Goal: Task Accomplishment & Management: Use online tool/utility

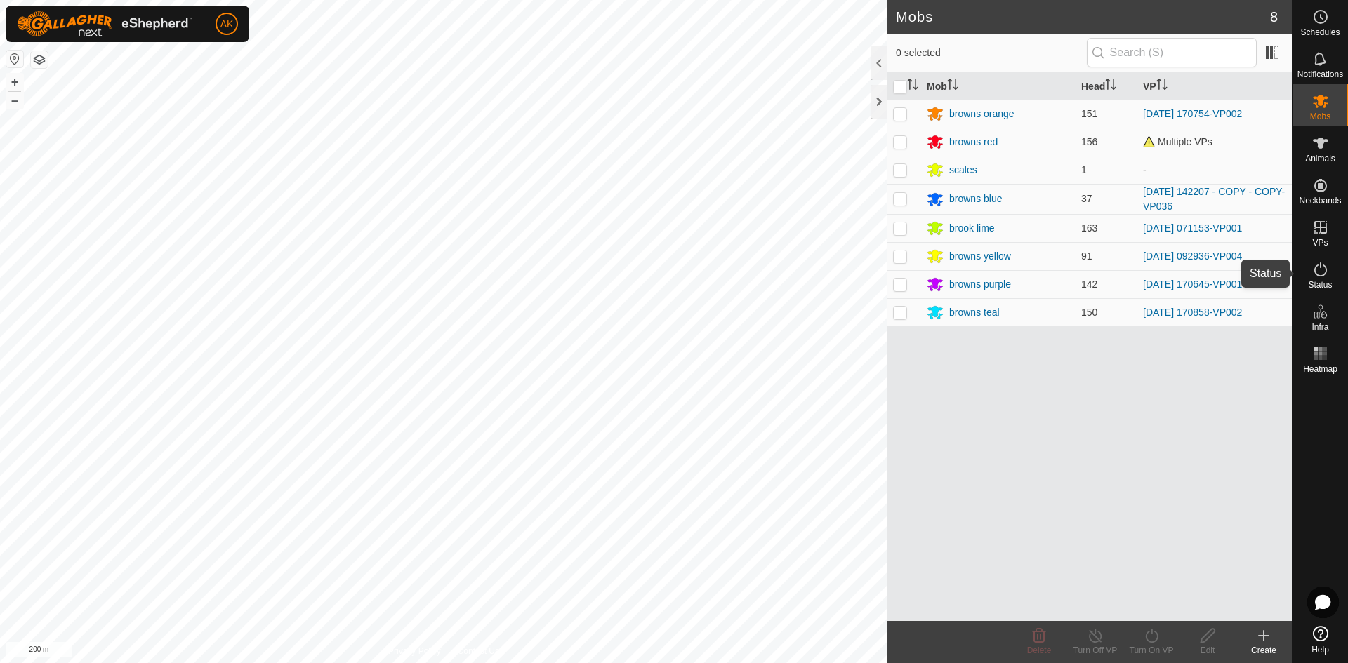
click at [1319, 263] on icon at bounding box center [1320, 269] width 17 height 17
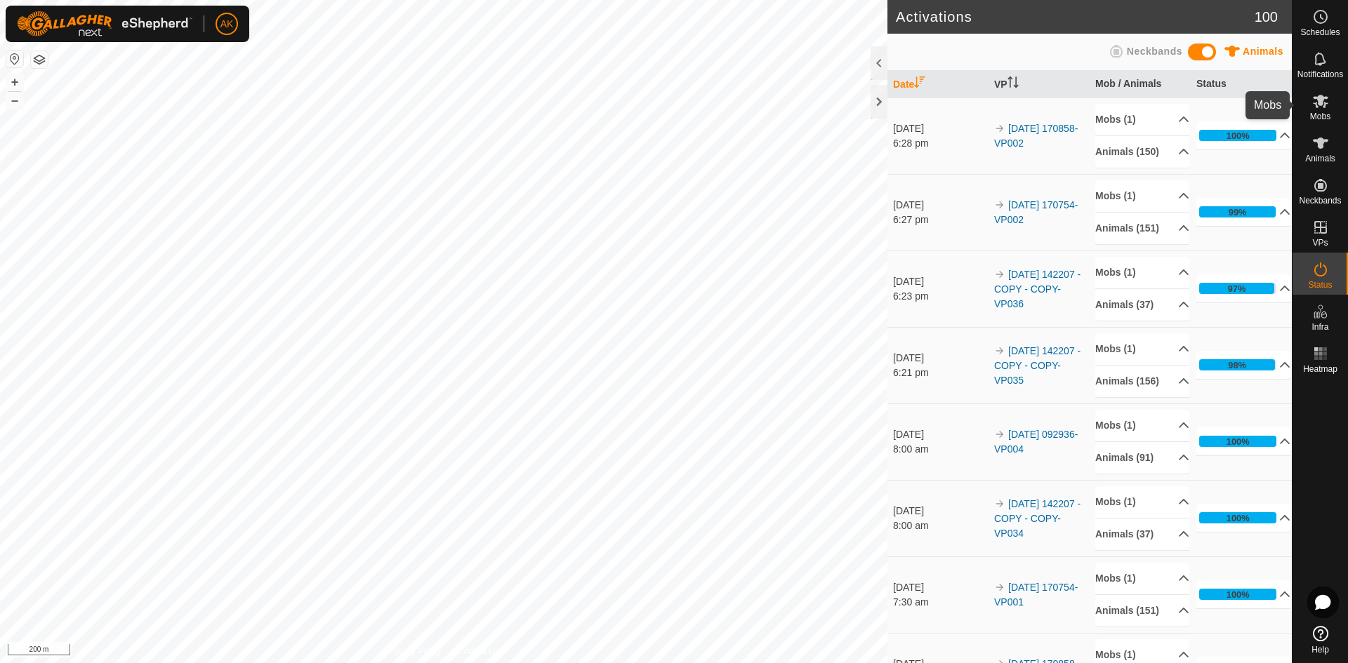
click at [1313, 106] on icon at bounding box center [1320, 101] width 17 height 17
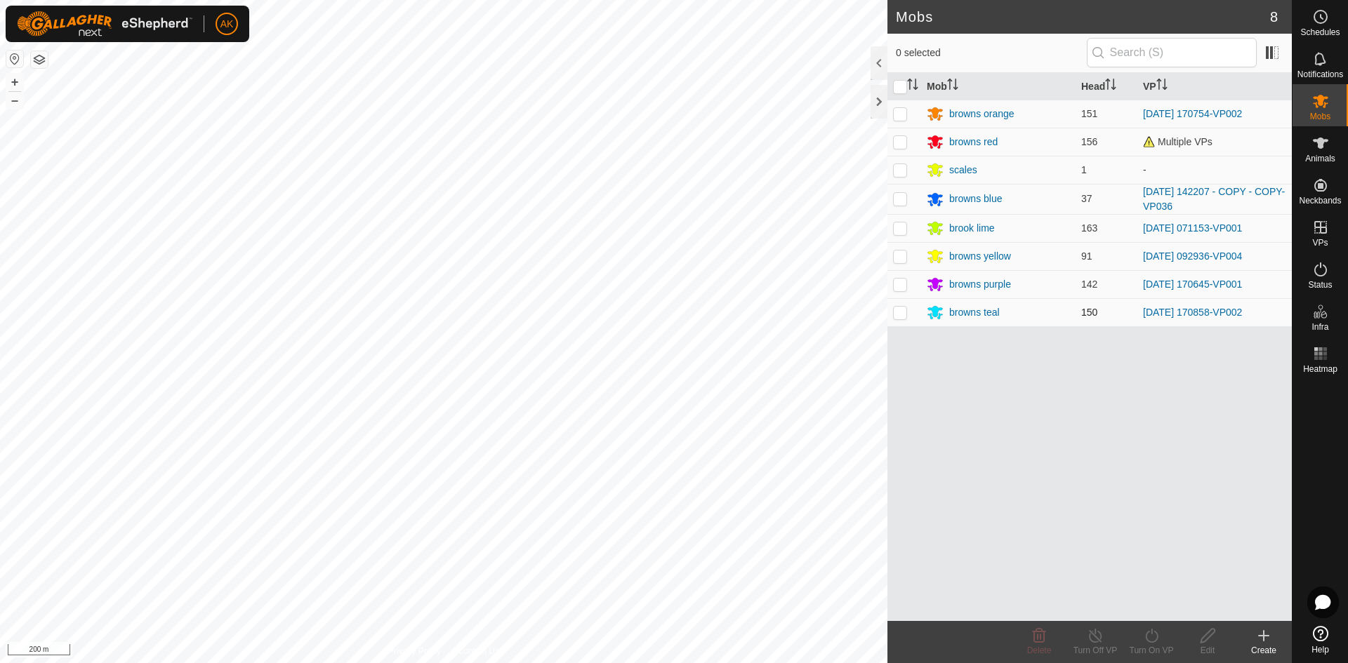
click at [901, 312] on p-checkbox at bounding box center [900, 312] width 14 height 11
checkbox input "true"
click at [1155, 644] on div "Turn On VP" at bounding box center [1151, 650] width 56 height 13
click at [1141, 604] on link "Now" at bounding box center [1193, 605] width 139 height 28
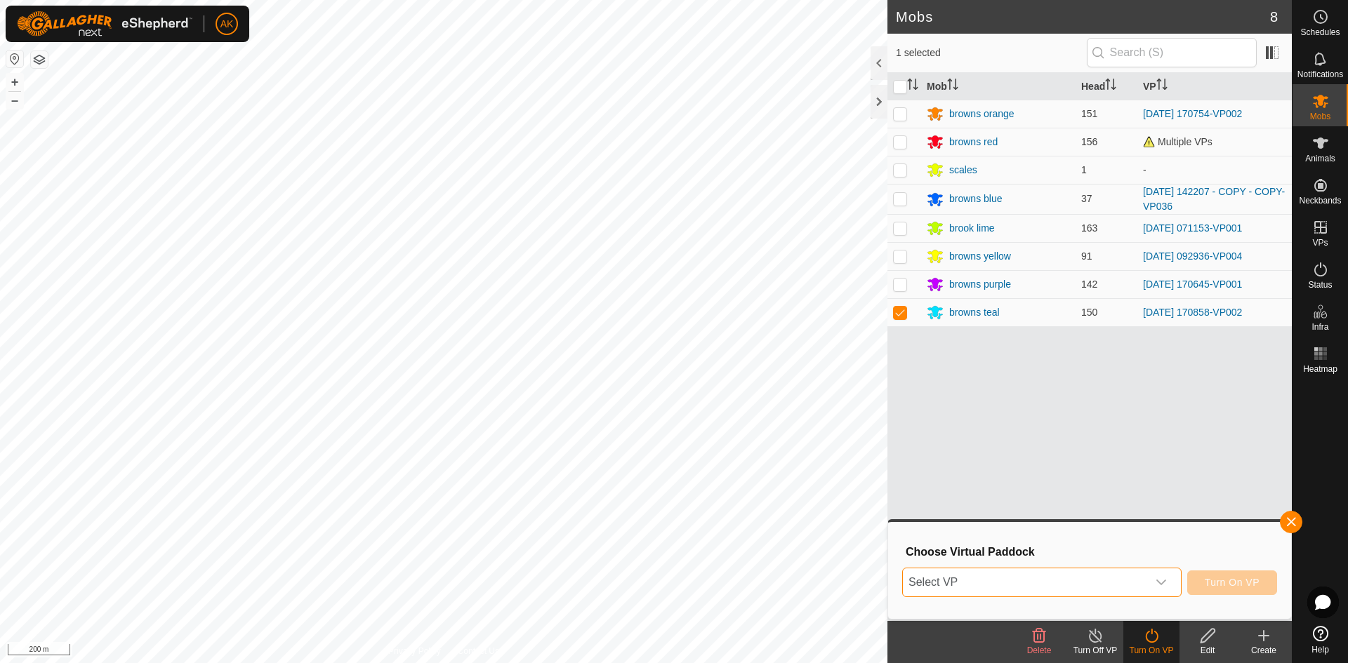
click at [1080, 577] on span "Select VP" at bounding box center [1025, 583] width 244 height 28
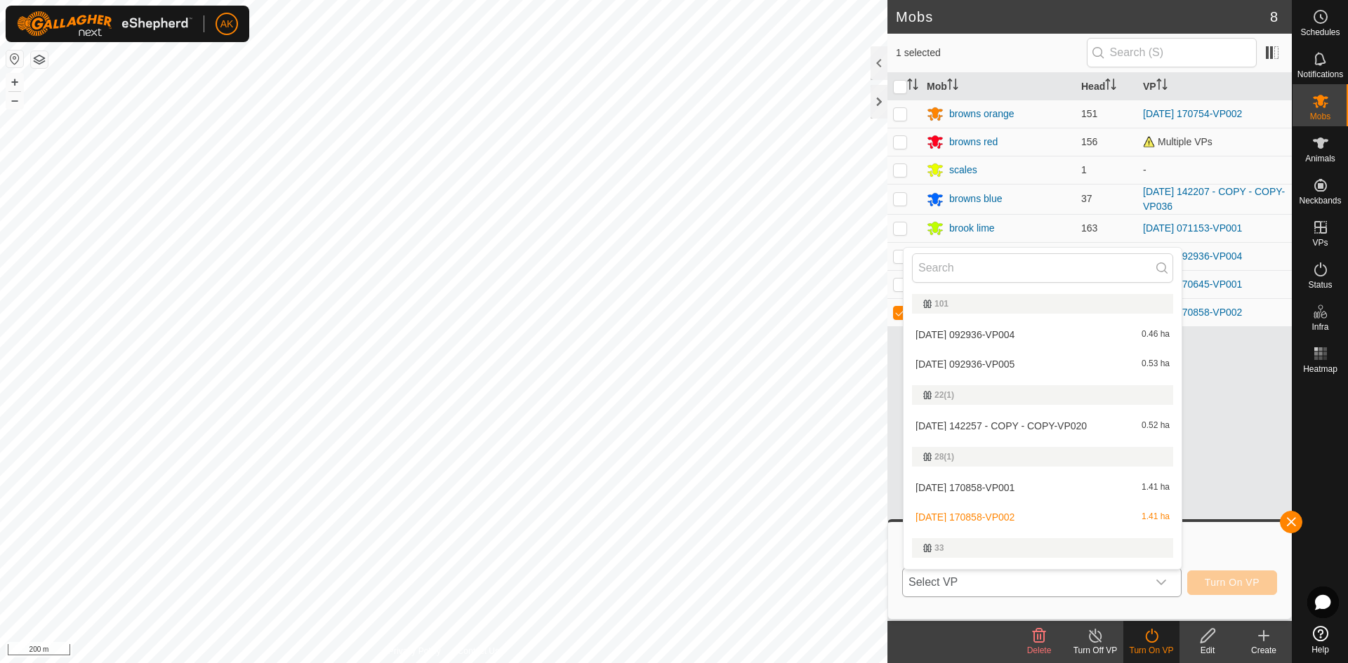
click at [986, 517] on li "[DATE] 170858-VP002 1.41 ha" at bounding box center [1042, 517] width 278 height 28
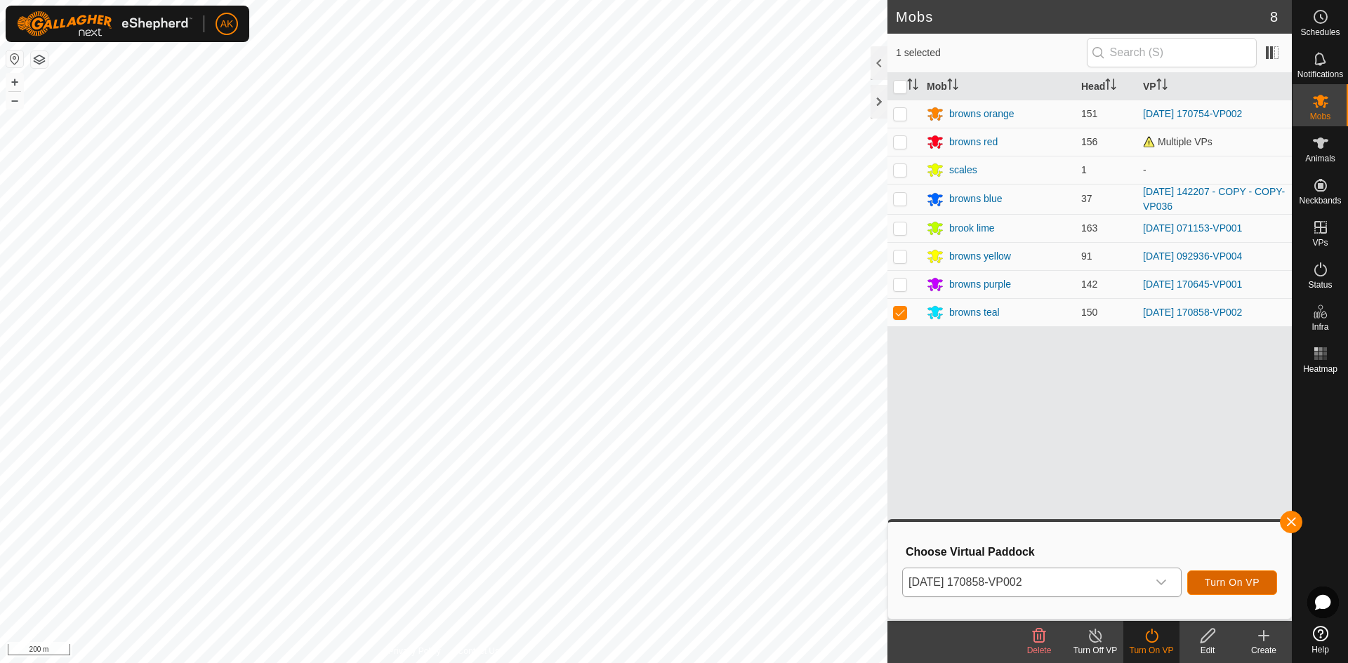
click at [1216, 585] on span "Turn On VP" at bounding box center [1232, 582] width 55 height 11
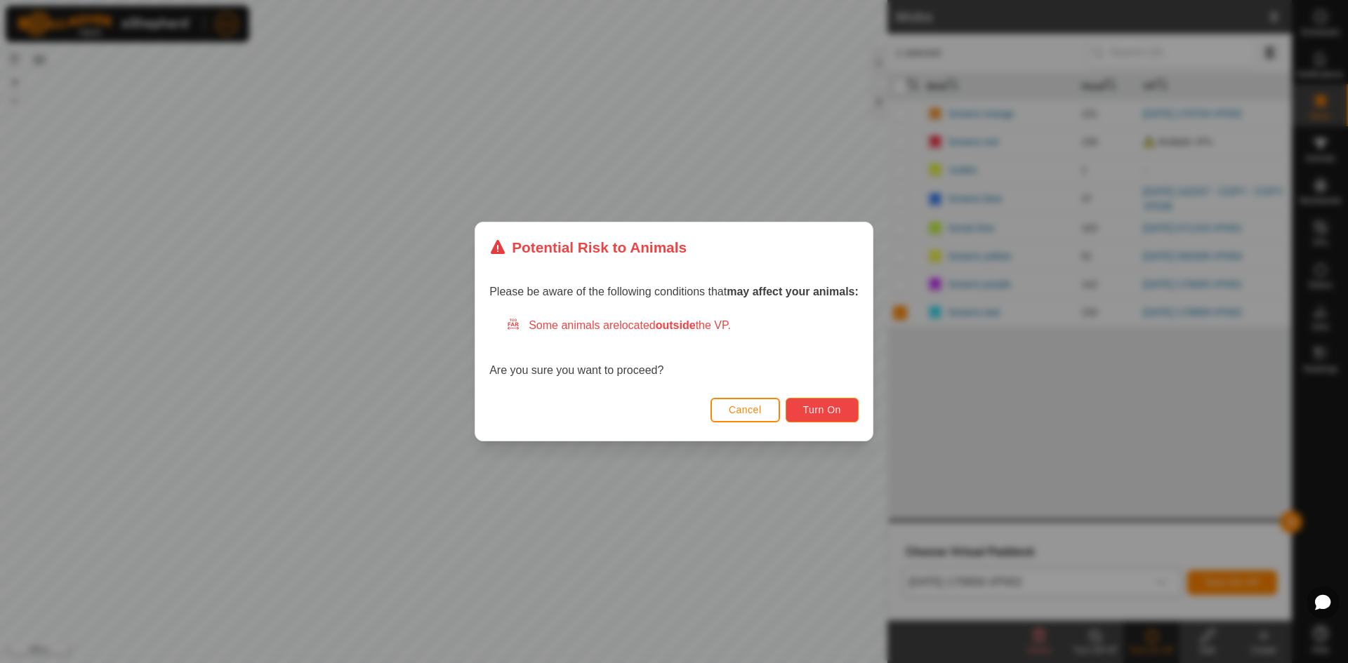
click at [841, 413] on span "Turn On" at bounding box center [822, 409] width 38 height 11
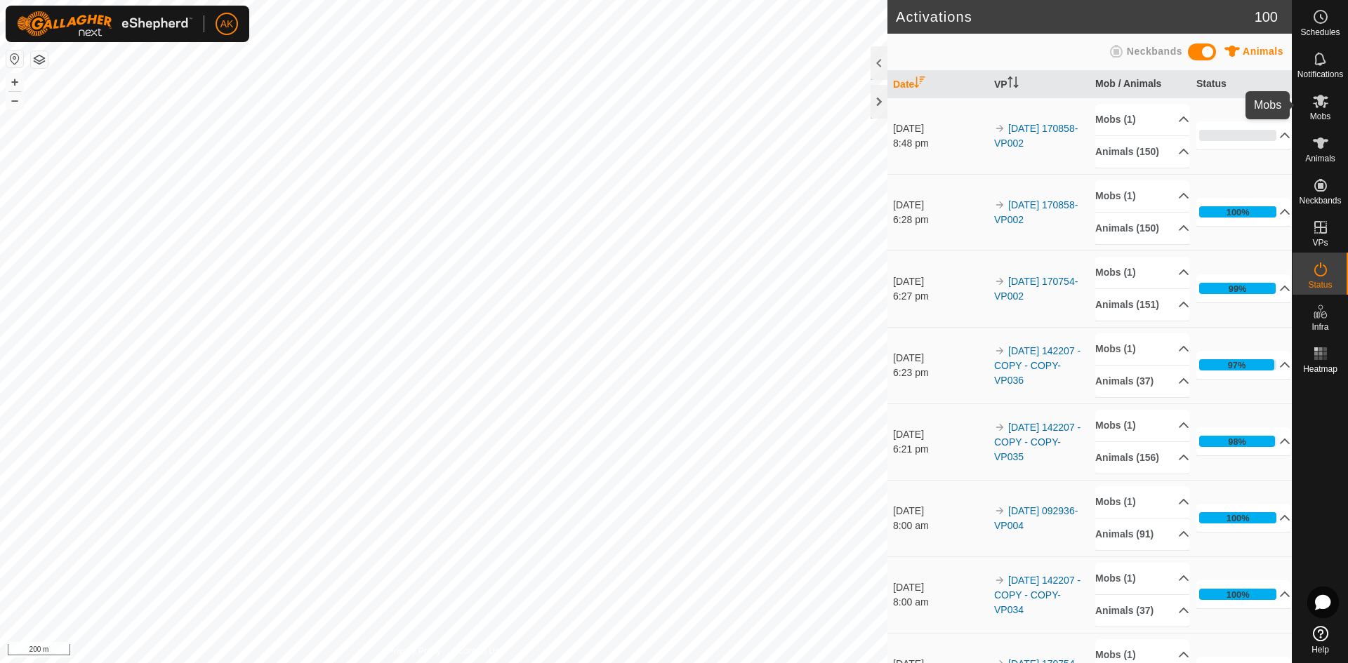
click at [1320, 103] on icon at bounding box center [1320, 101] width 15 height 13
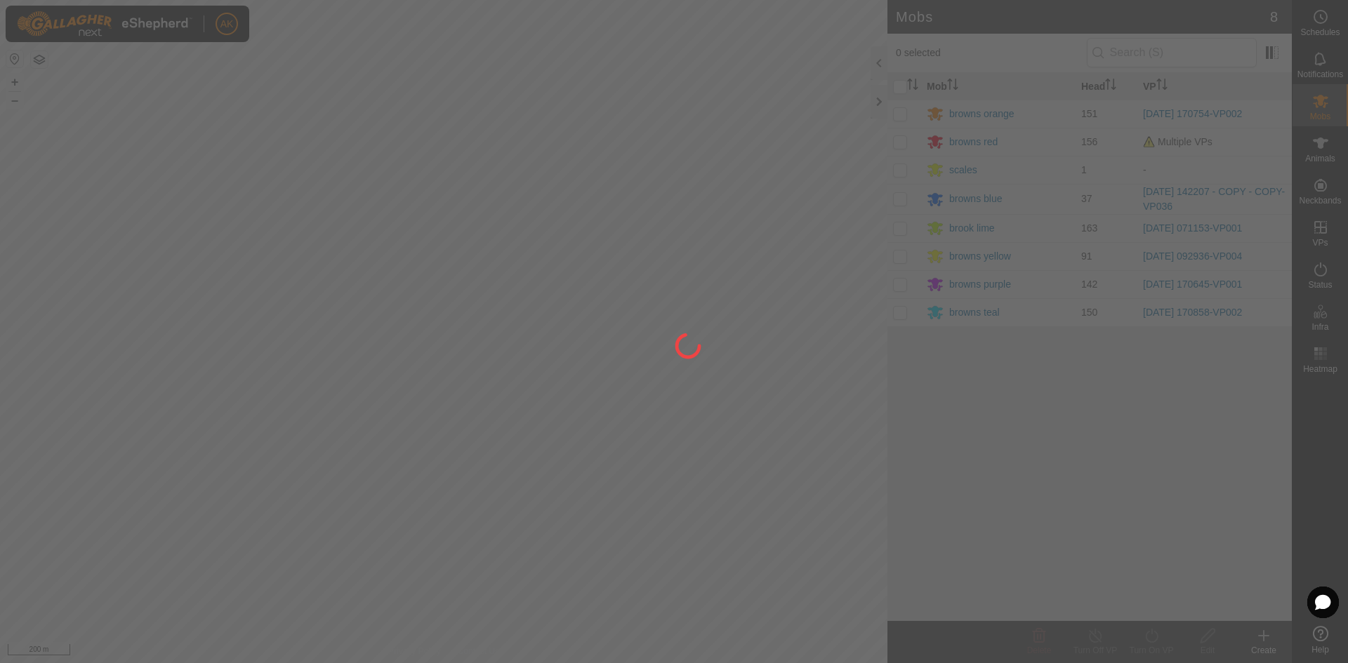
click at [847, 302] on div at bounding box center [674, 331] width 1348 height 663
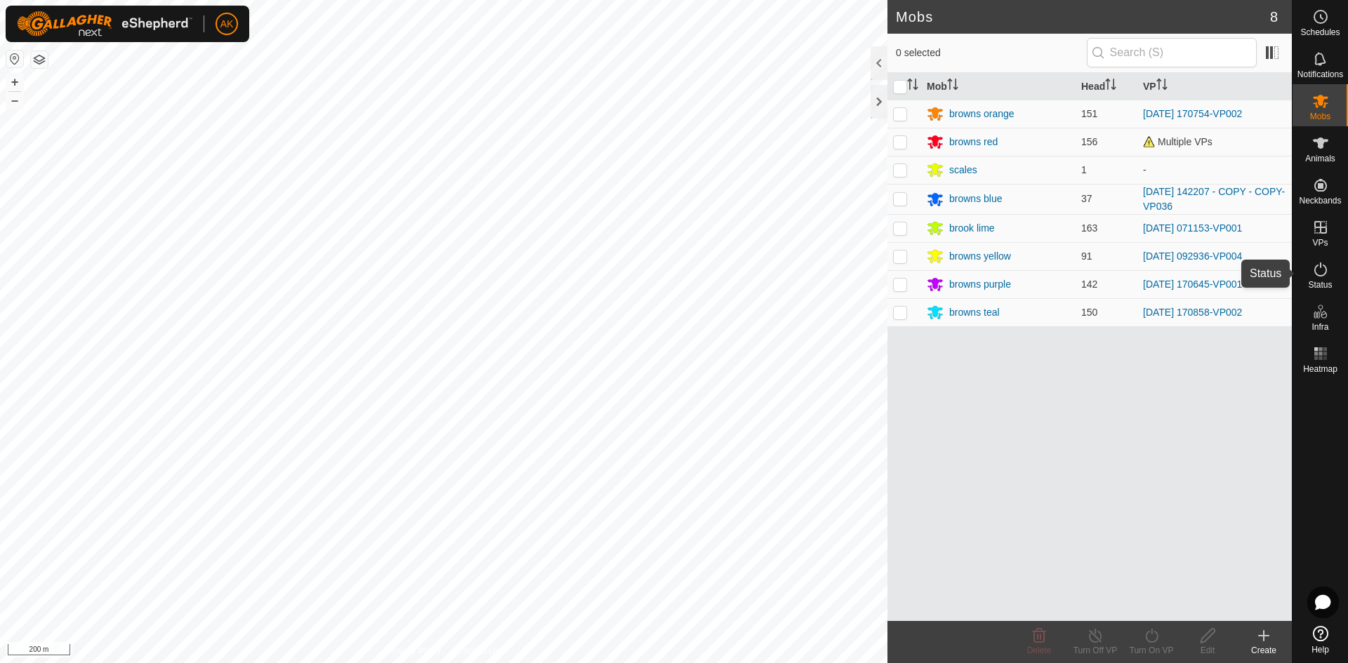
click at [1319, 271] on icon at bounding box center [1320, 269] width 17 height 17
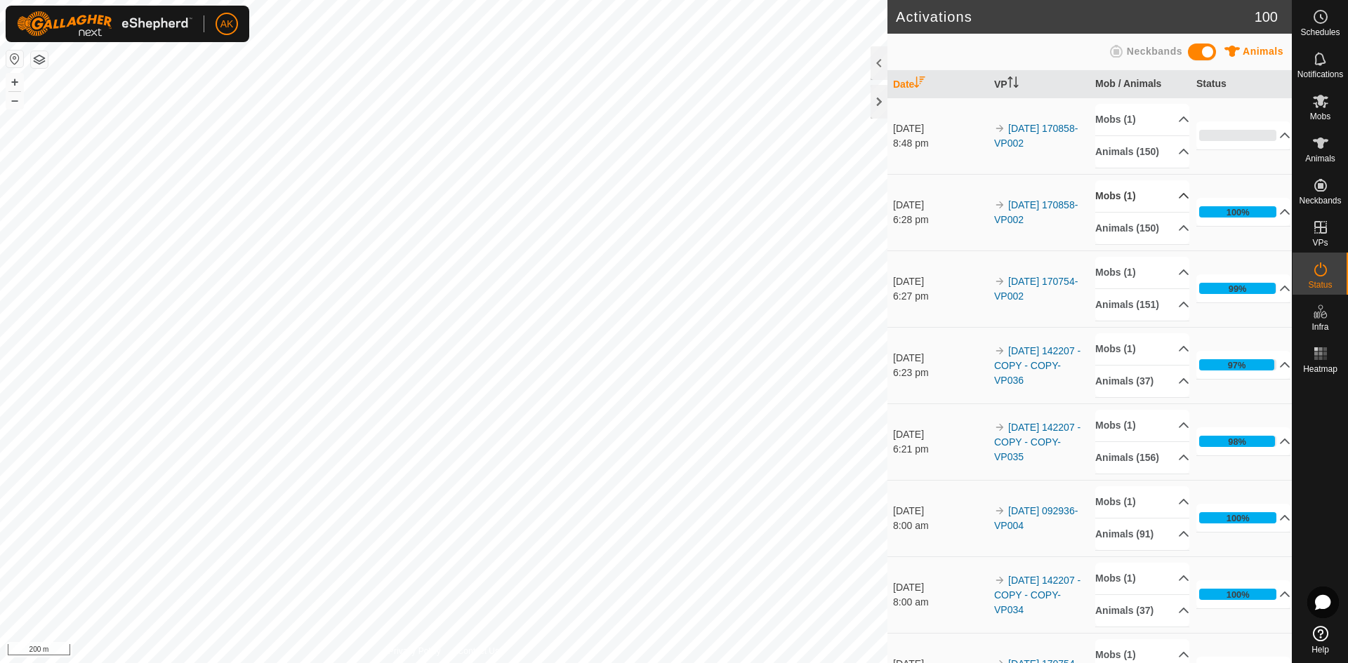
click at [1120, 212] on p-accordion-header "Mobs (1)" at bounding box center [1142, 196] width 94 height 32
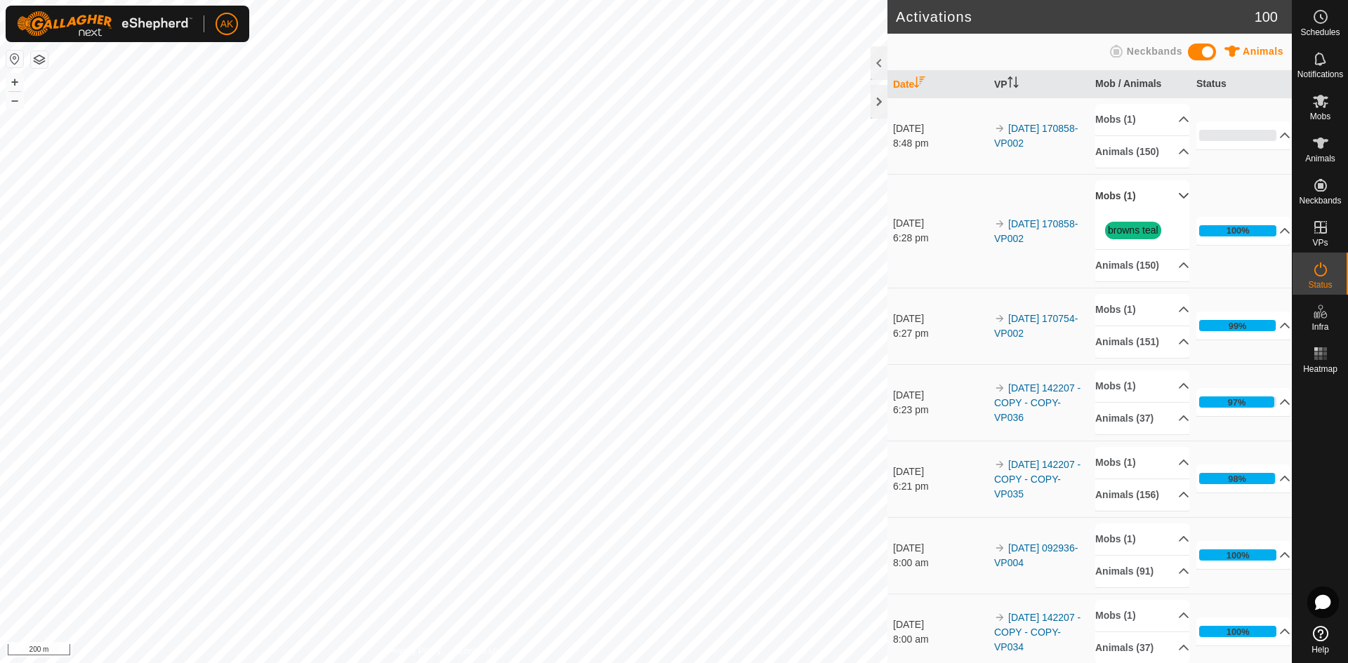
click at [1120, 212] on p-accordion-header "Mobs (1)" at bounding box center [1142, 196] width 94 height 32
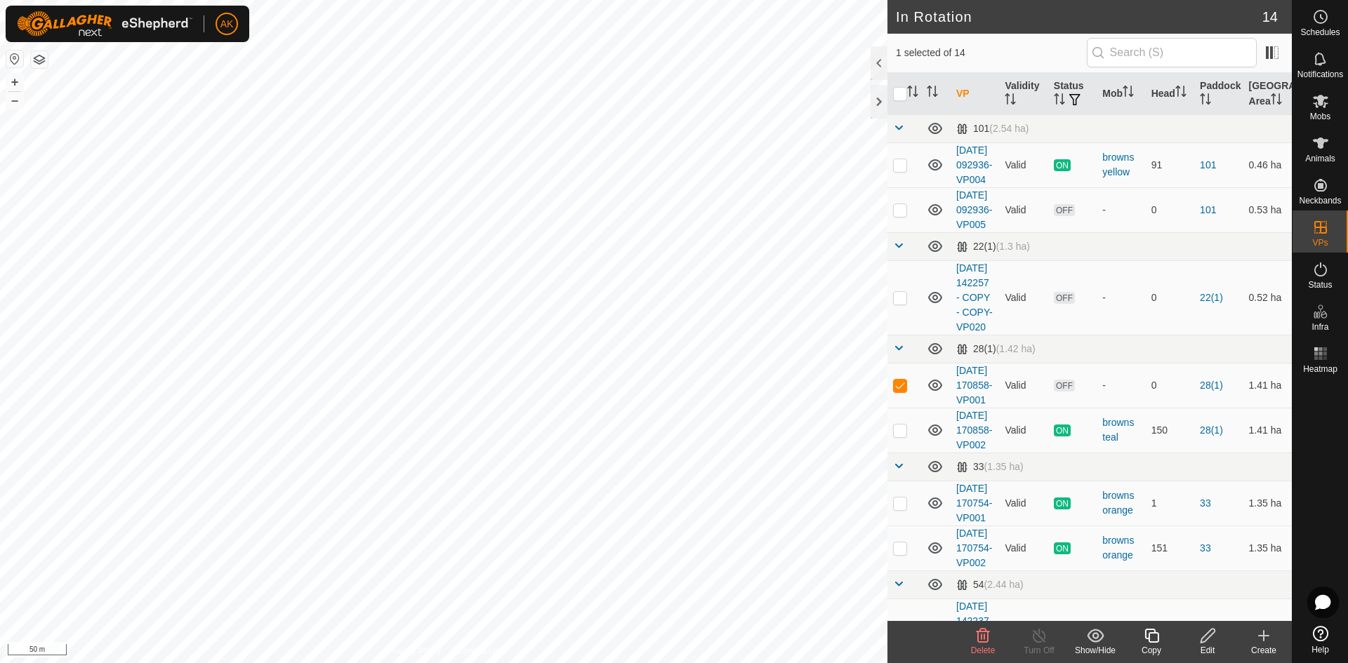
click at [980, 639] on icon at bounding box center [982, 636] width 17 height 17
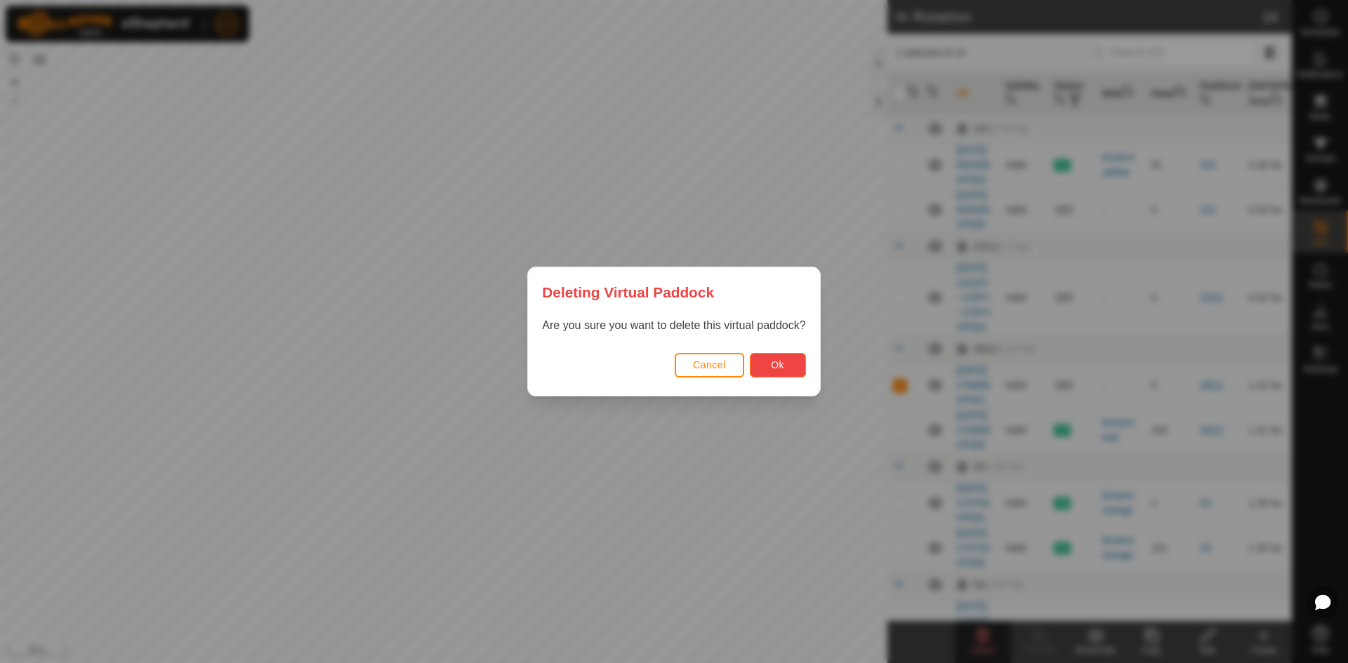
click at [773, 370] on span "Ok" at bounding box center [777, 364] width 13 height 11
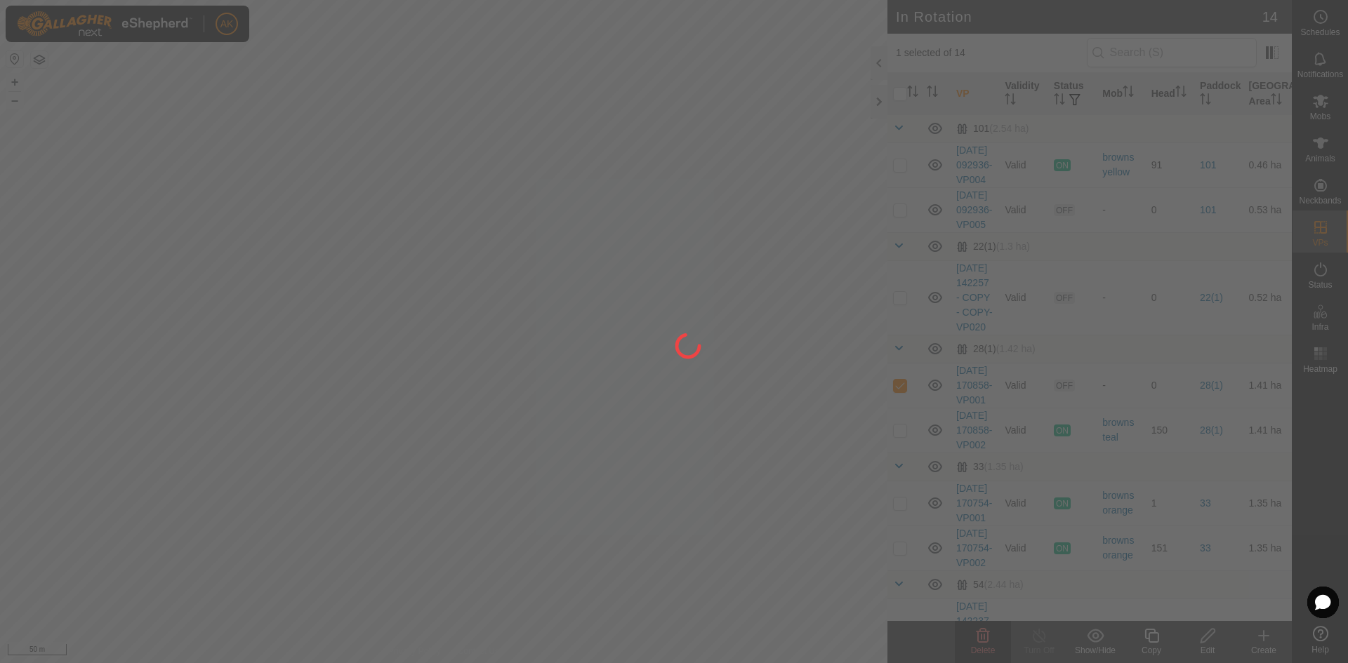
checkbox input "false"
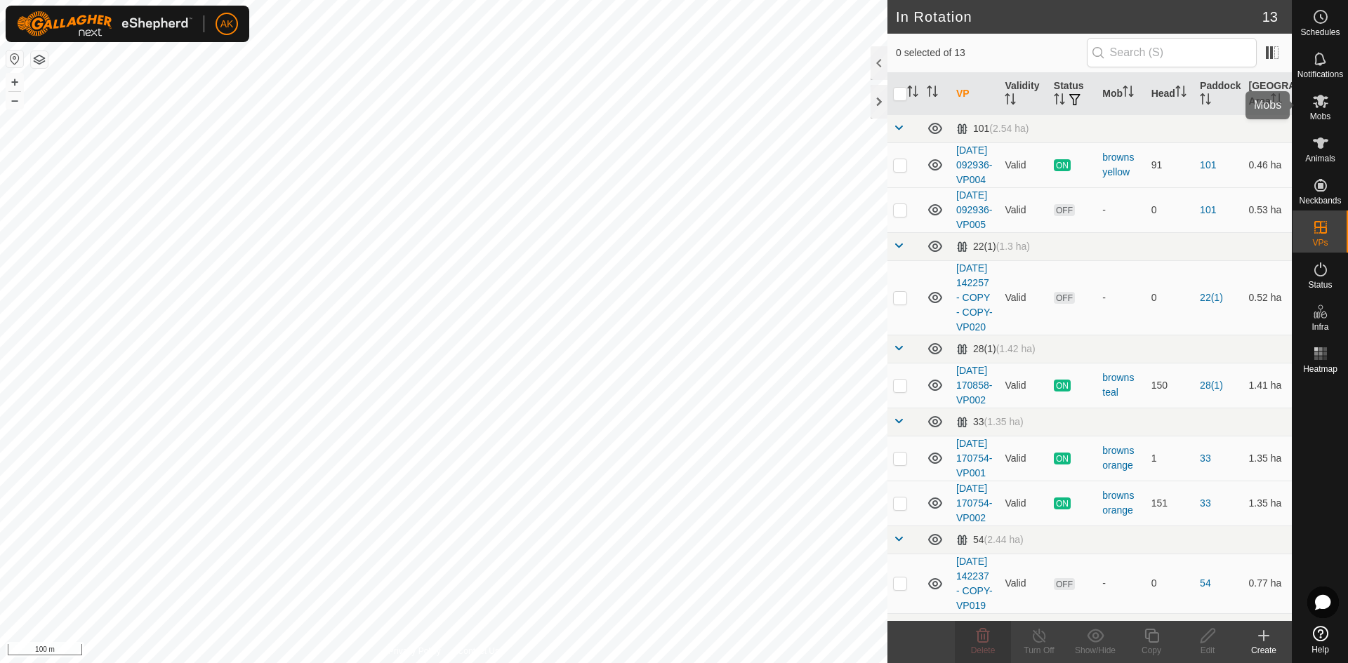
click at [1317, 110] on es-mob-svg-icon at bounding box center [1320, 101] width 25 height 22
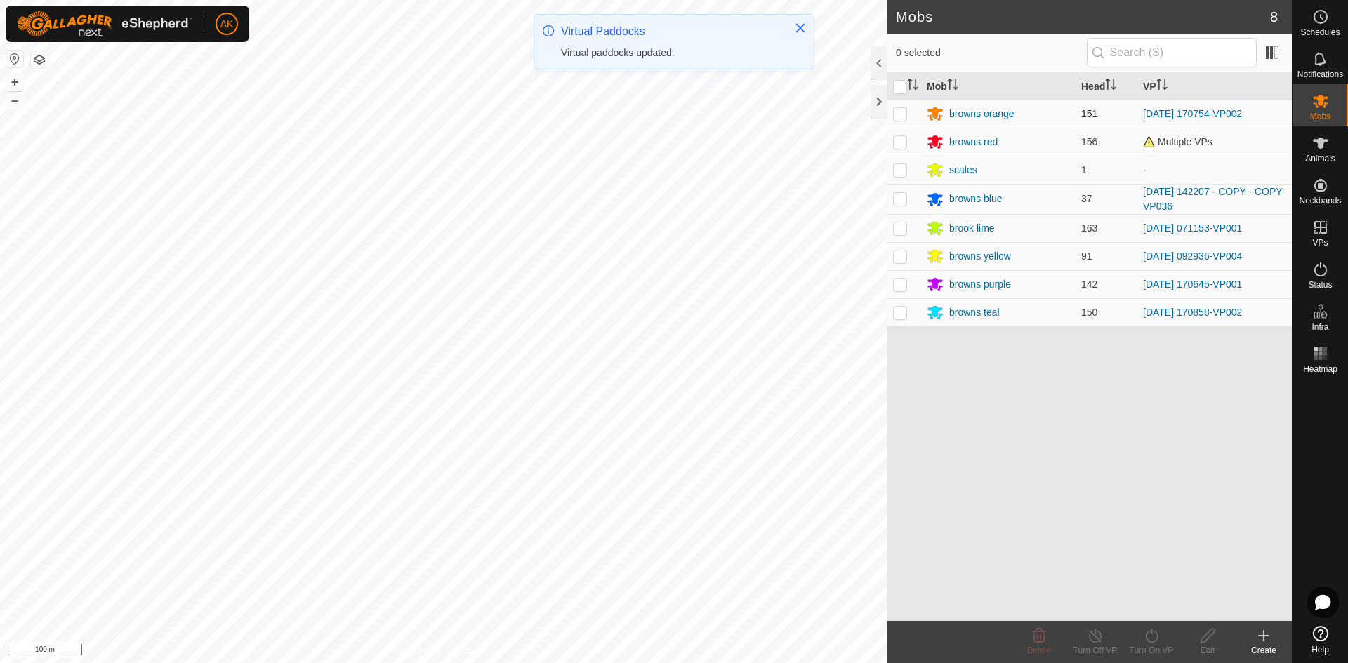
click at [903, 116] on p-checkbox at bounding box center [900, 113] width 14 height 11
checkbox input "true"
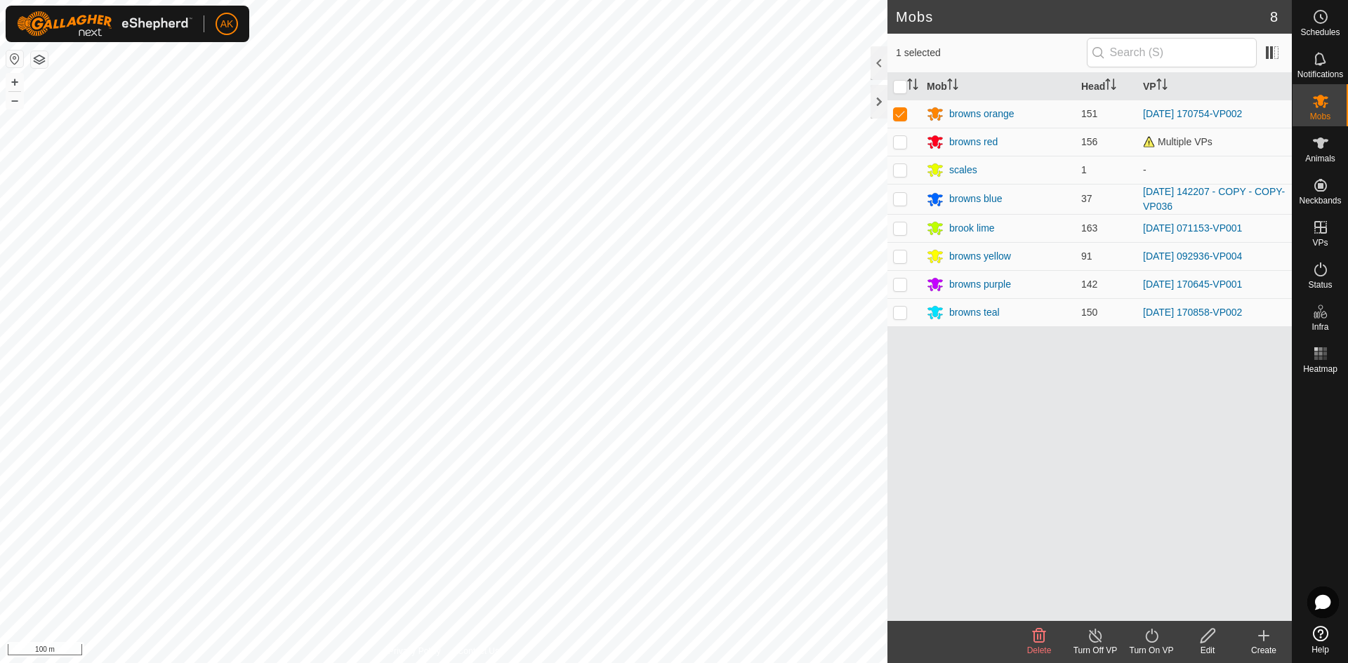
click at [1141, 625] on div "Turn On VP" at bounding box center [1151, 642] width 56 height 42
click at [1132, 603] on link "Now" at bounding box center [1193, 605] width 139 height 28
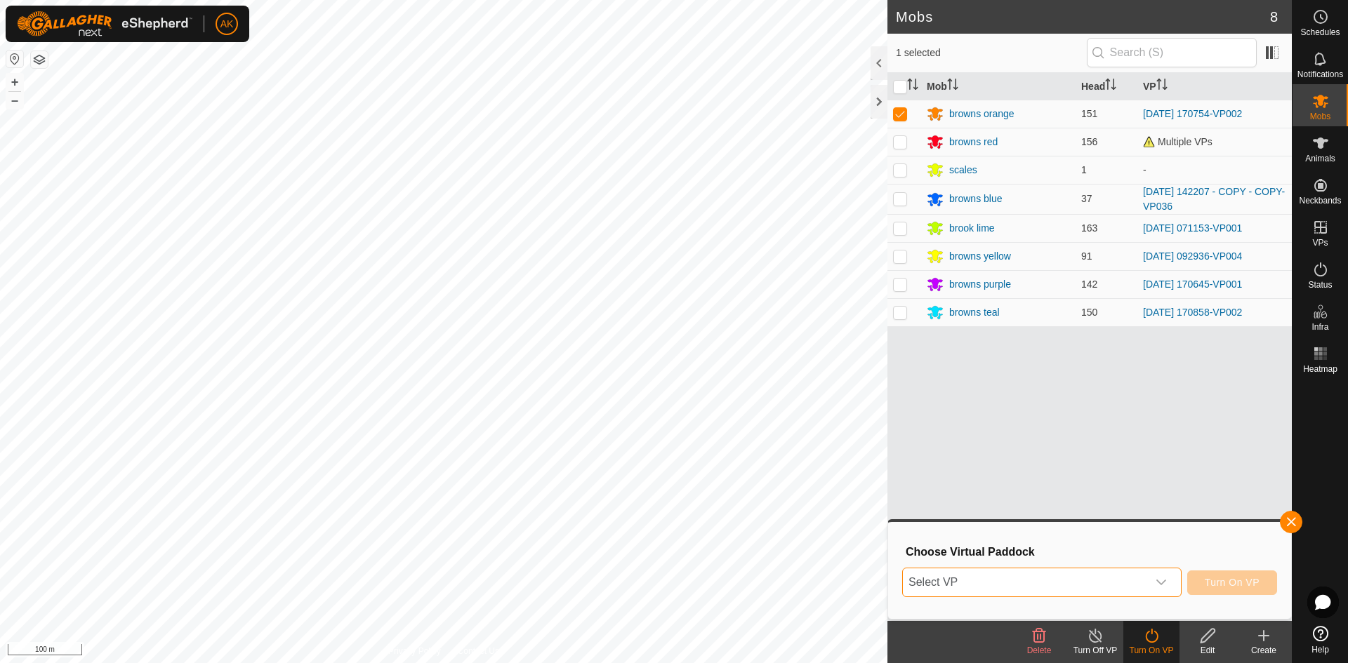
click at [997, 578] on span "Select VP" at bounding box center [1025, 583] width 244 height 28
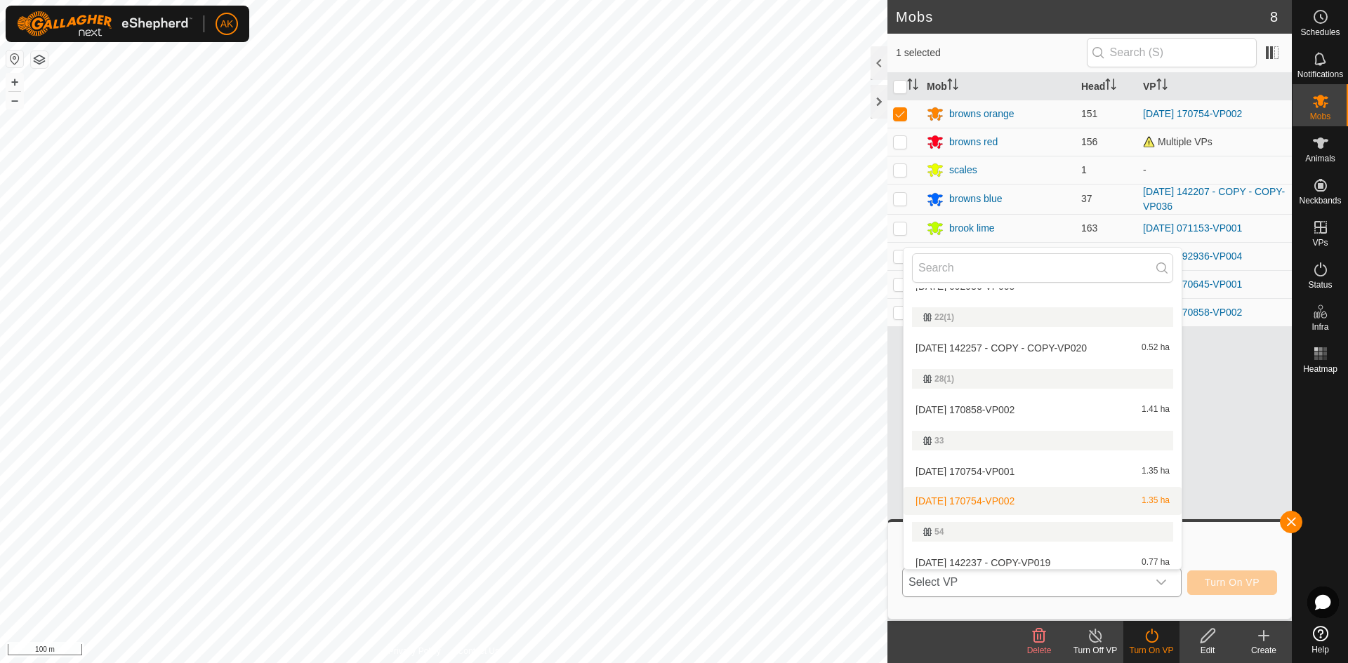
scroll to position [94, 0]
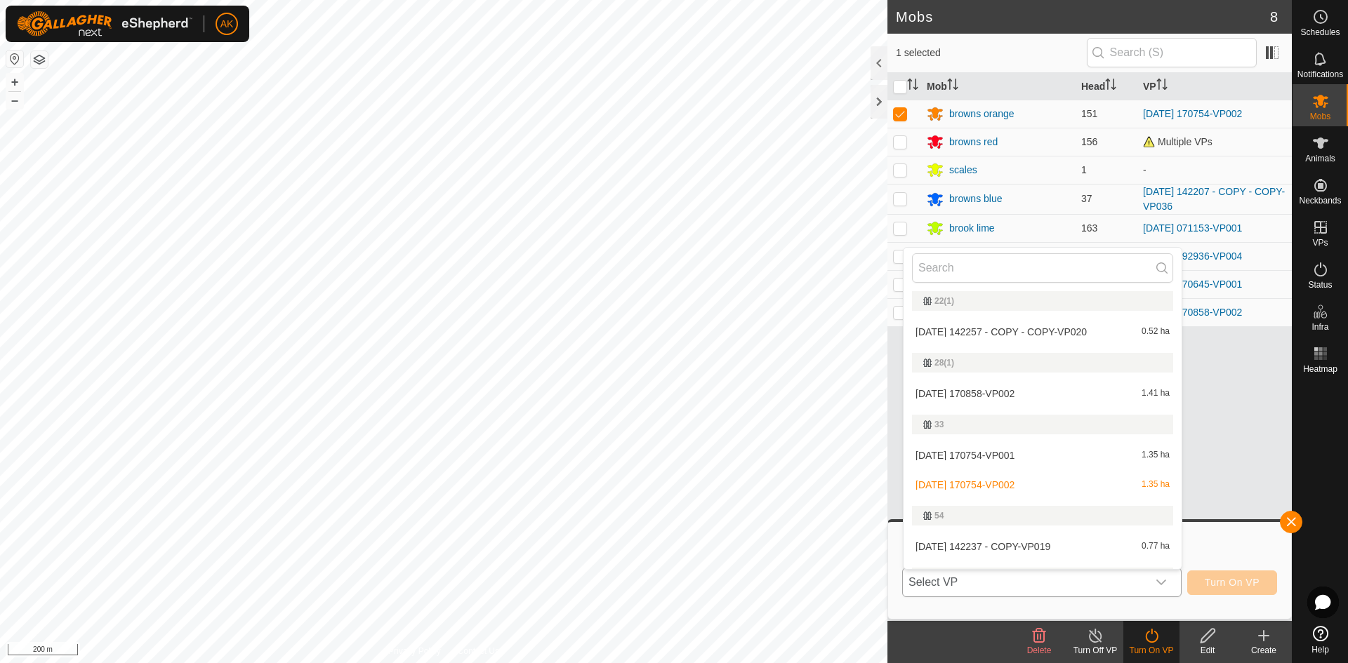
click at [1010, 485] on li "[DATE] 170754-VP002 1.35 ha" at bounding box center [1042, 485] width 278 height 28
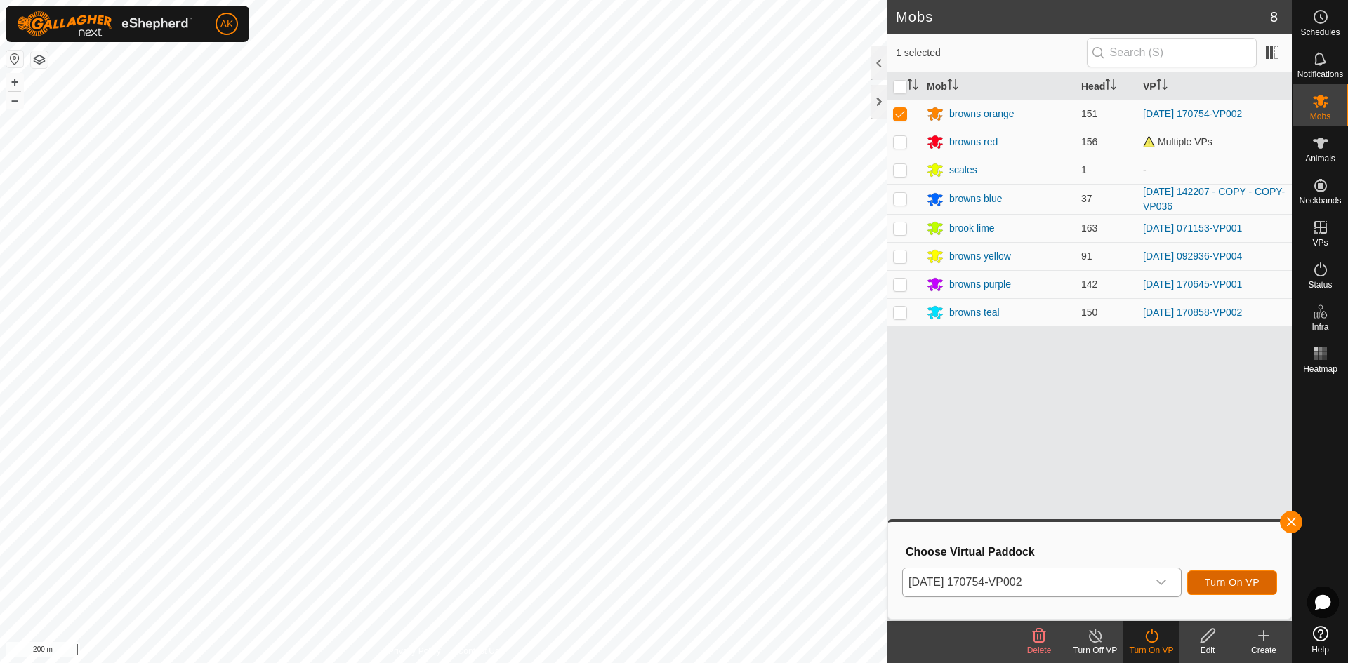
click at [1214, 586] on span "Turn On VP" at bounding box center [1232, 582] width 55 height 11
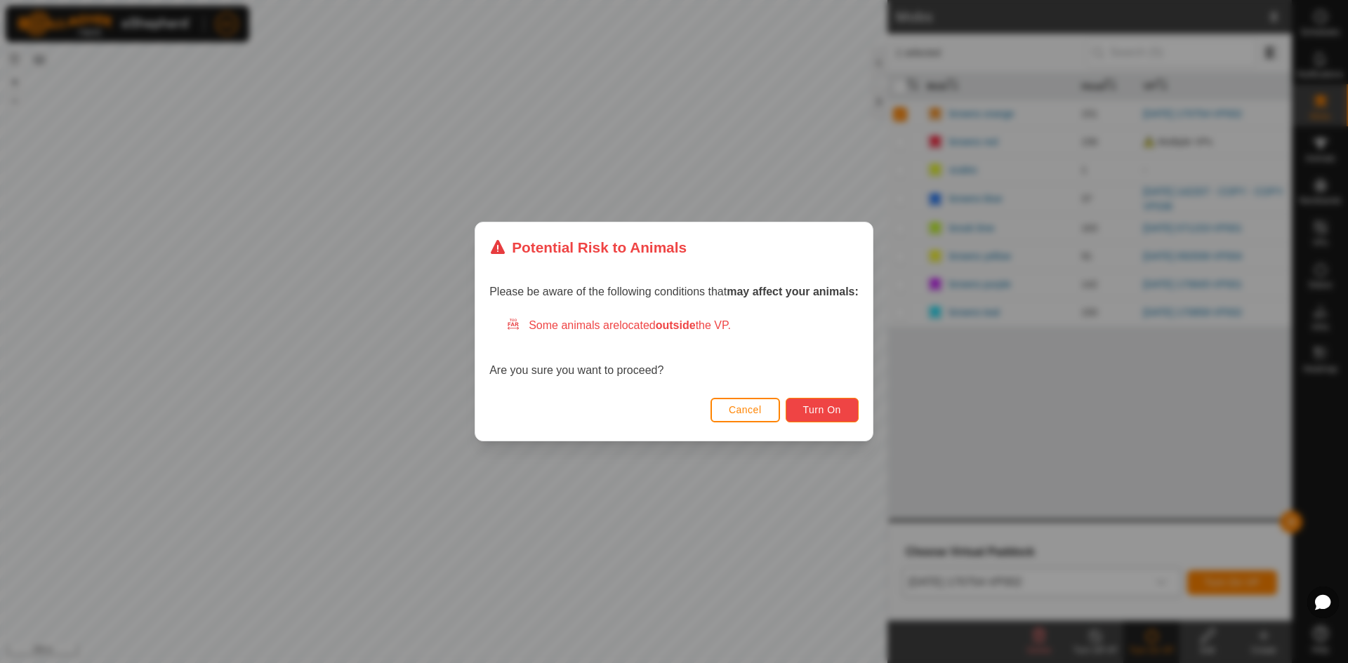
click at [832, 410] on span "Turn On" at bounding box center [822, 409] width 38 height 11
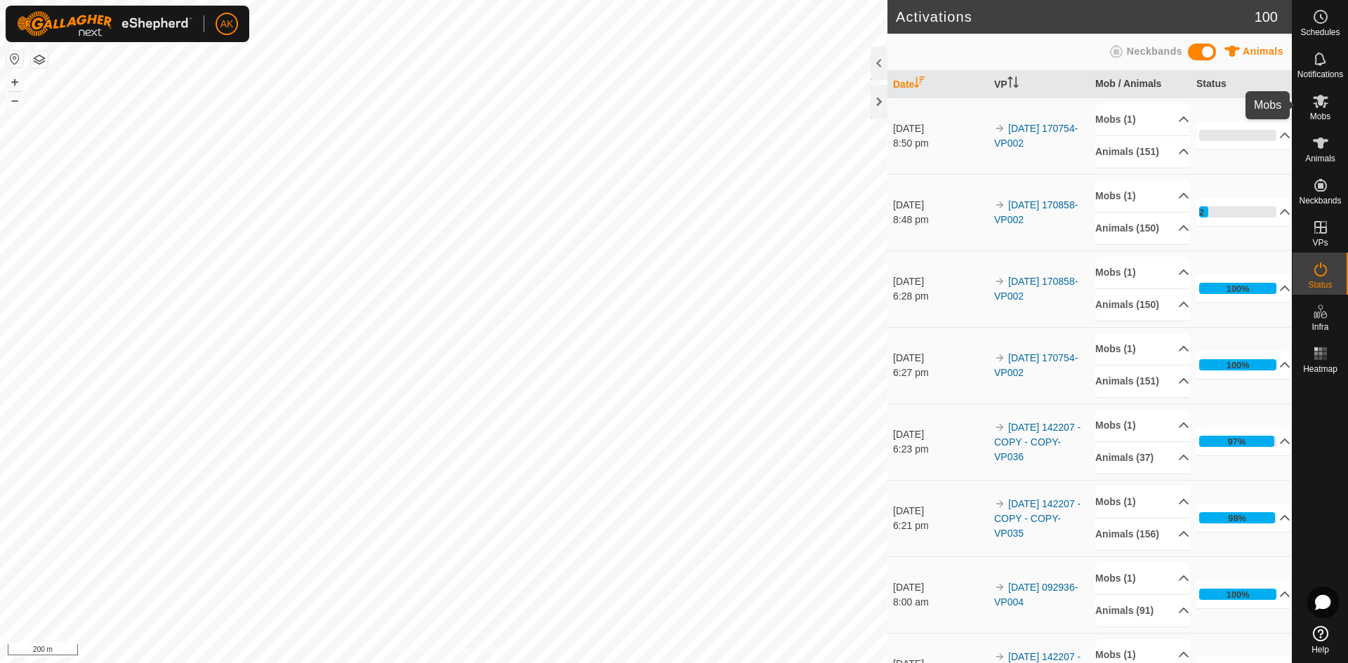
click at [1316, 102] on icon at bounding box center [1320, 101] width 17 height 17
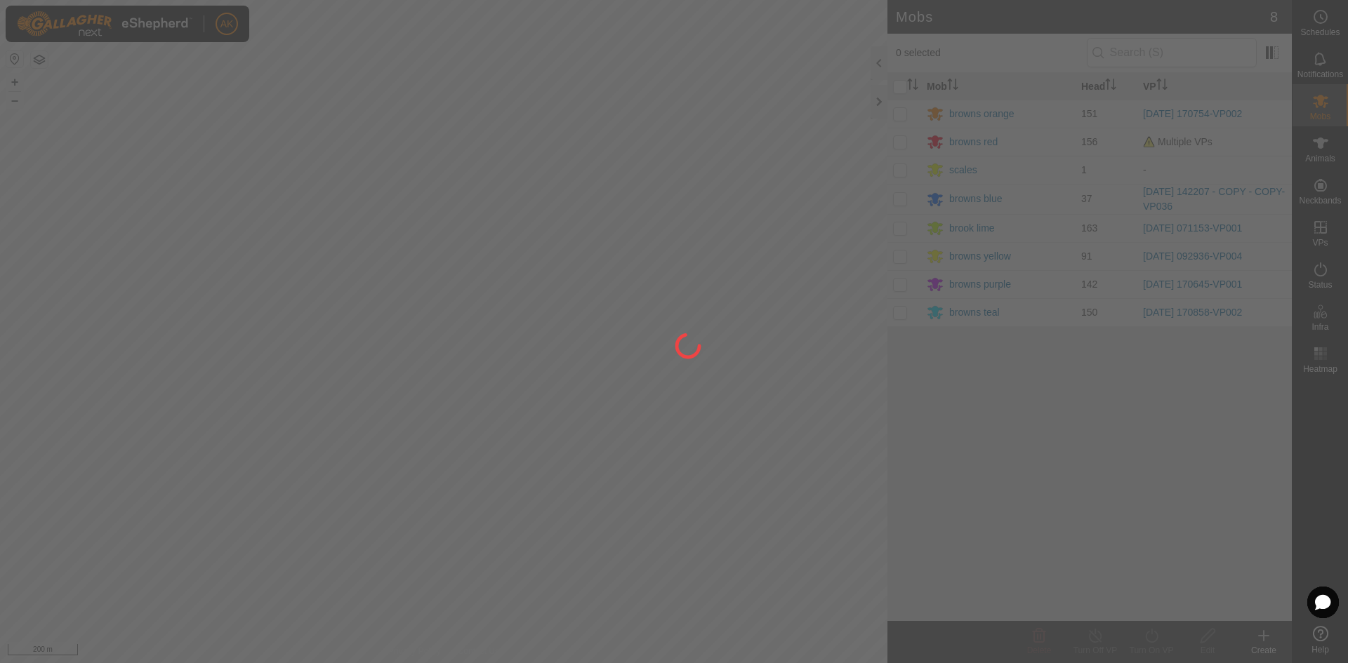
click at [903, 142] on div at bounding box center [674, 331] width 1348 height 663
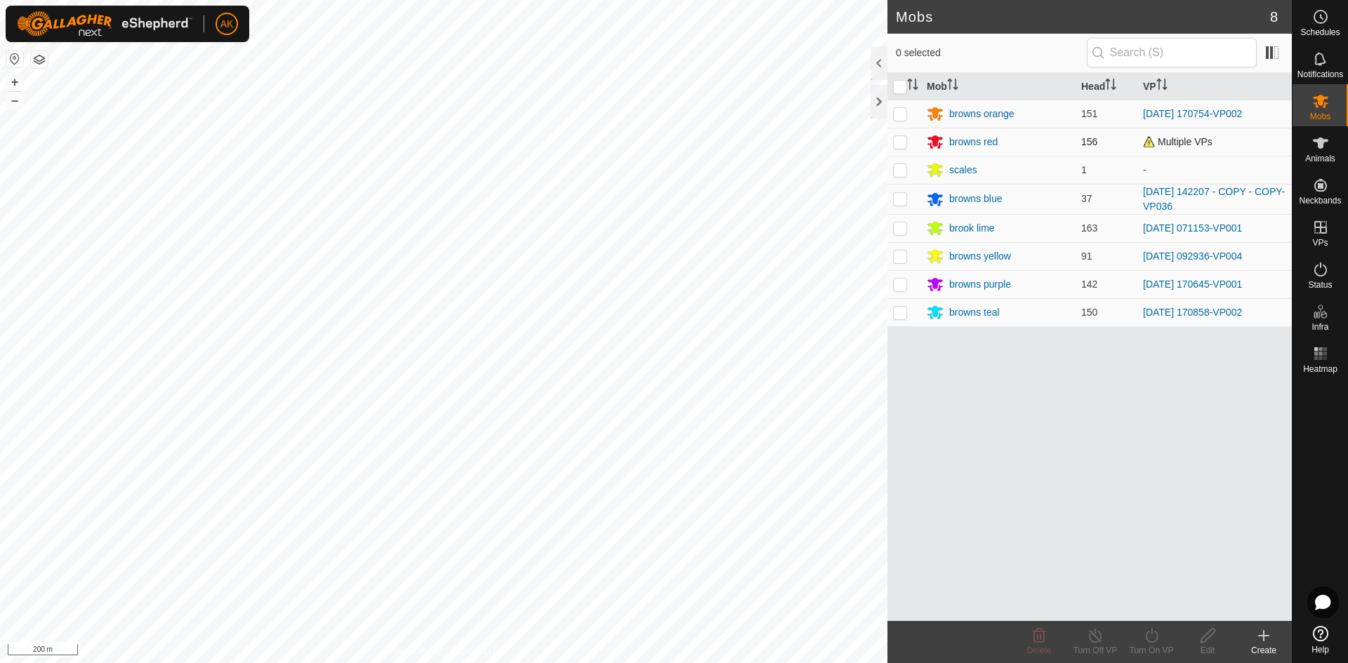
click at [897, 144] on p-checkbox at bounding box center [900, 141] width 14 height 11
checkbox input "true"
click at [1150, 639] on icon at bounding box center [1152, 636] width 18 height 17
click at [1135, 604] on link "Now" at bounding box center [1193, 605] width 139 height 28
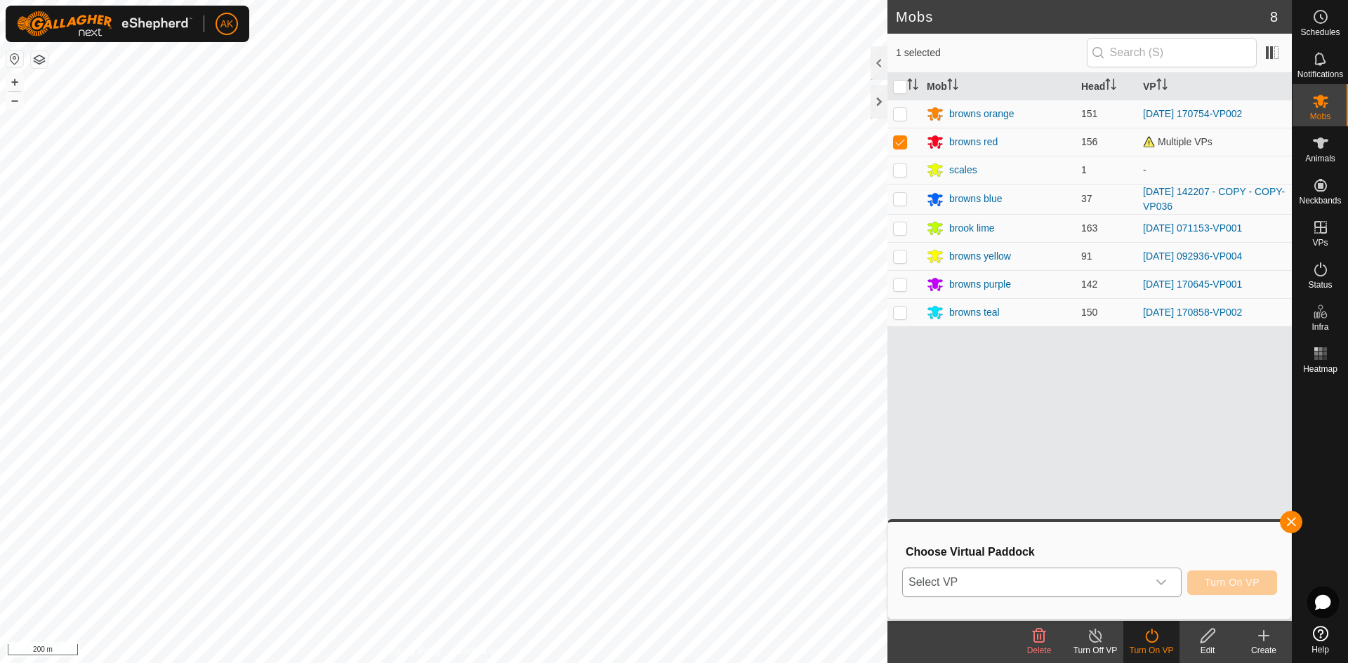
click at [1020, 573] on span "Select VP" at bounding box center [1025, 583] width 244 height 28
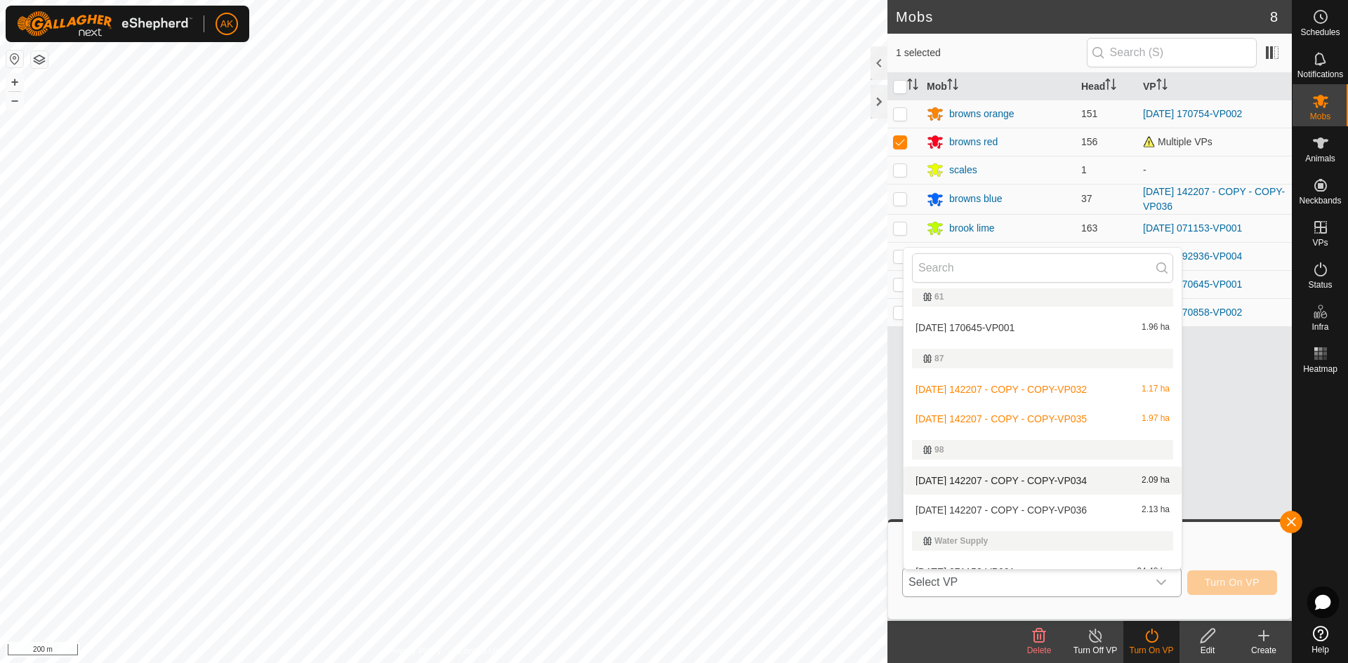
scroll to position [392, 0]
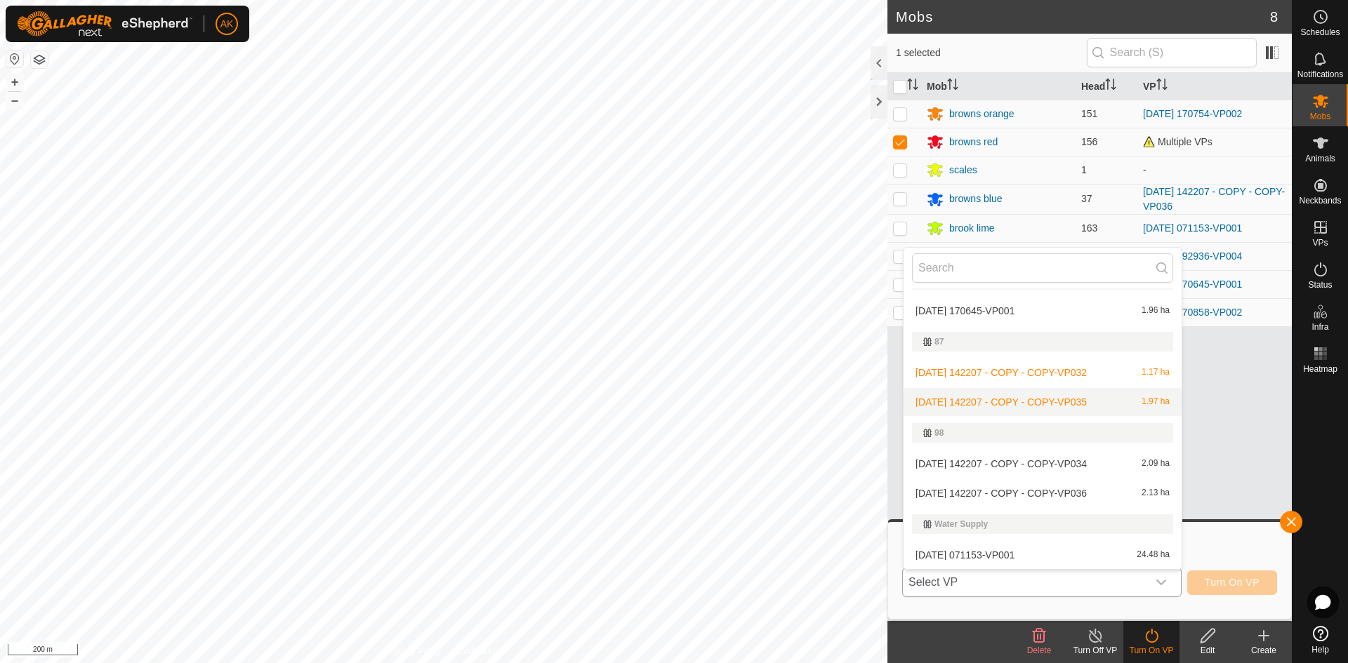
click at [1002, 402] on li "[DATE] 142207 - COPY - COPY-VP035 1.97 ha" at bounding box center [1042, 402] width 278 height 28
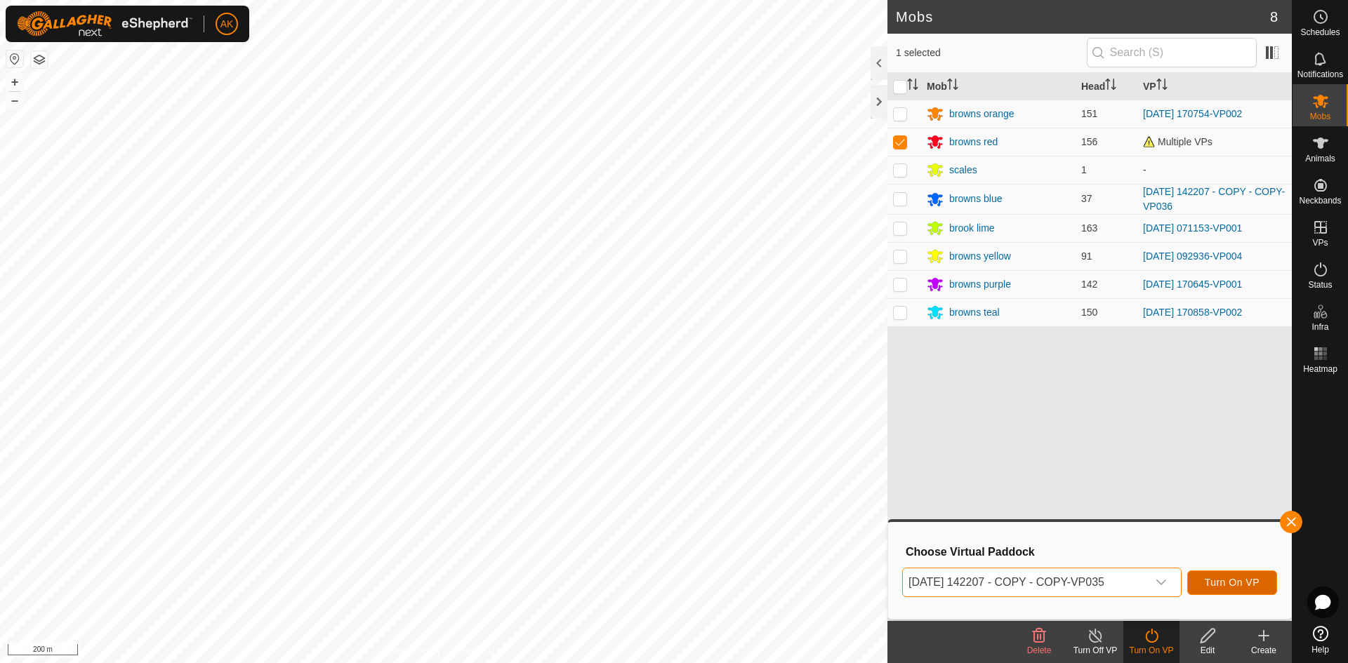
click at [1212, 586] on span "Turn On VP" at bounding box center [1232, 582] width 55 height 11
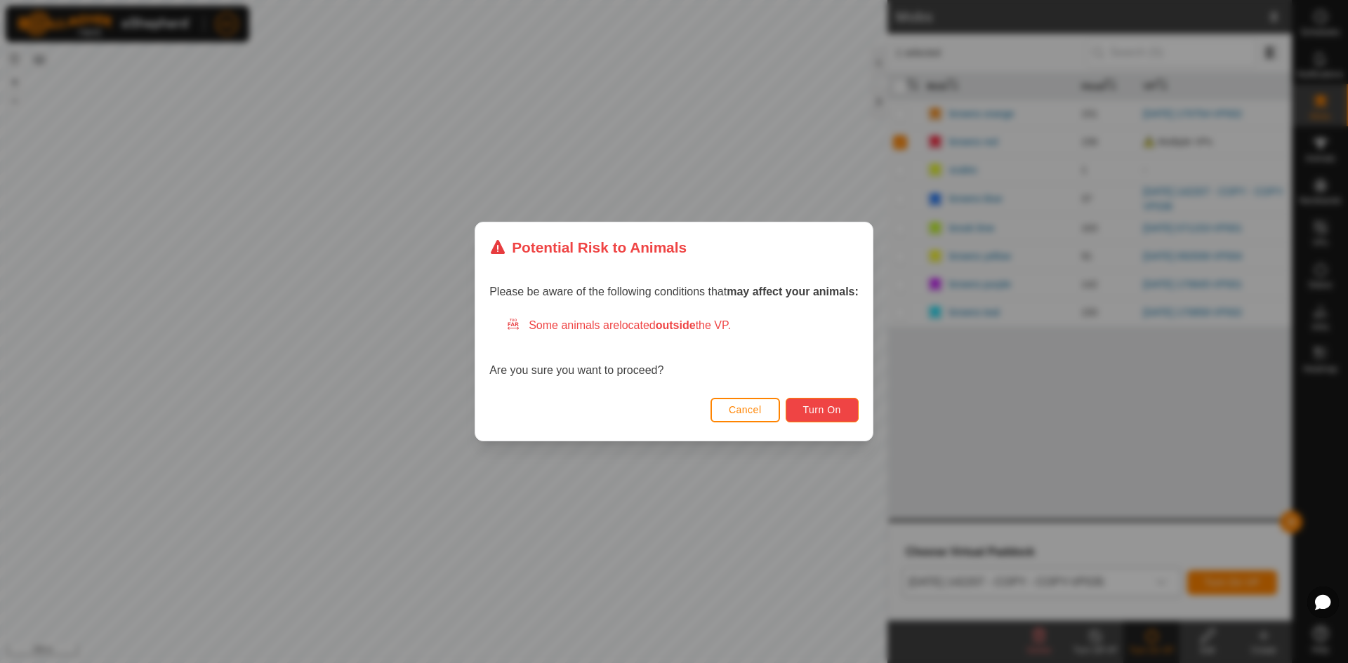
click at [823, 421] on button "Turn On" at bounding box center [821, 410] width 73 height 25
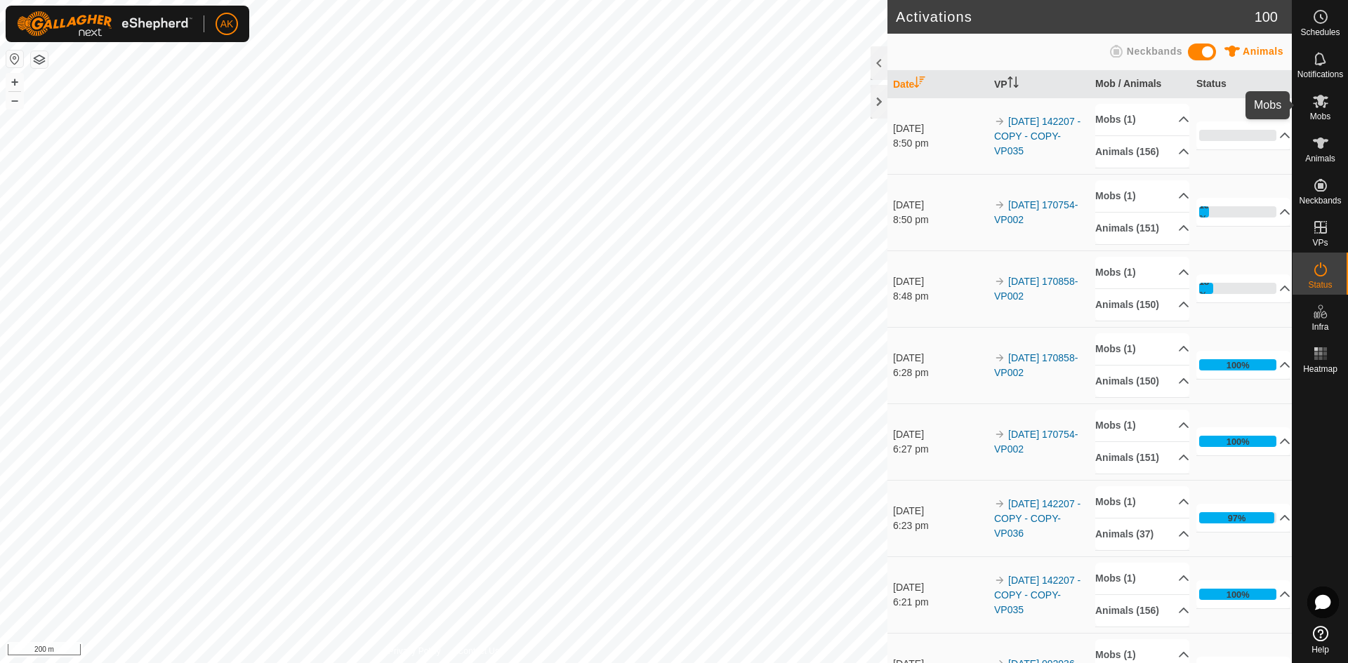
click at [1321, 100] on icon at bounding box center [1320, 101] width 15 height 13
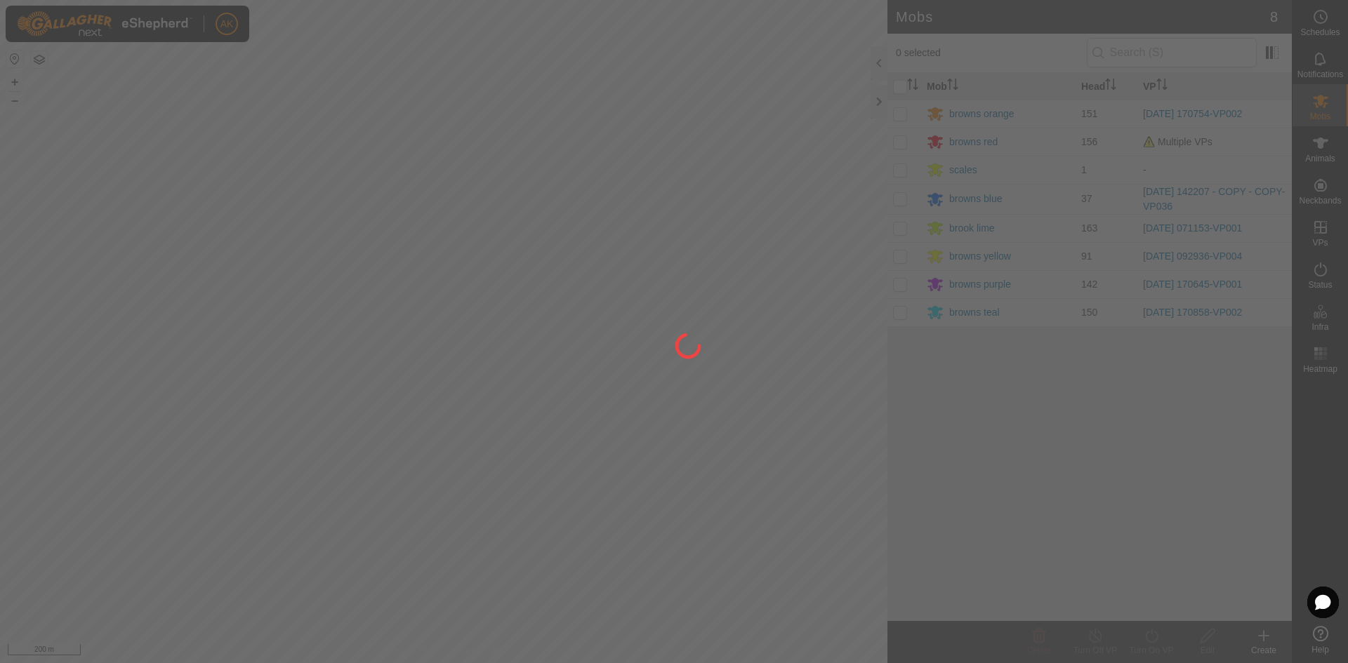
click at [901, 197] on div at bounding box center [674, 331] width 1348 height 663
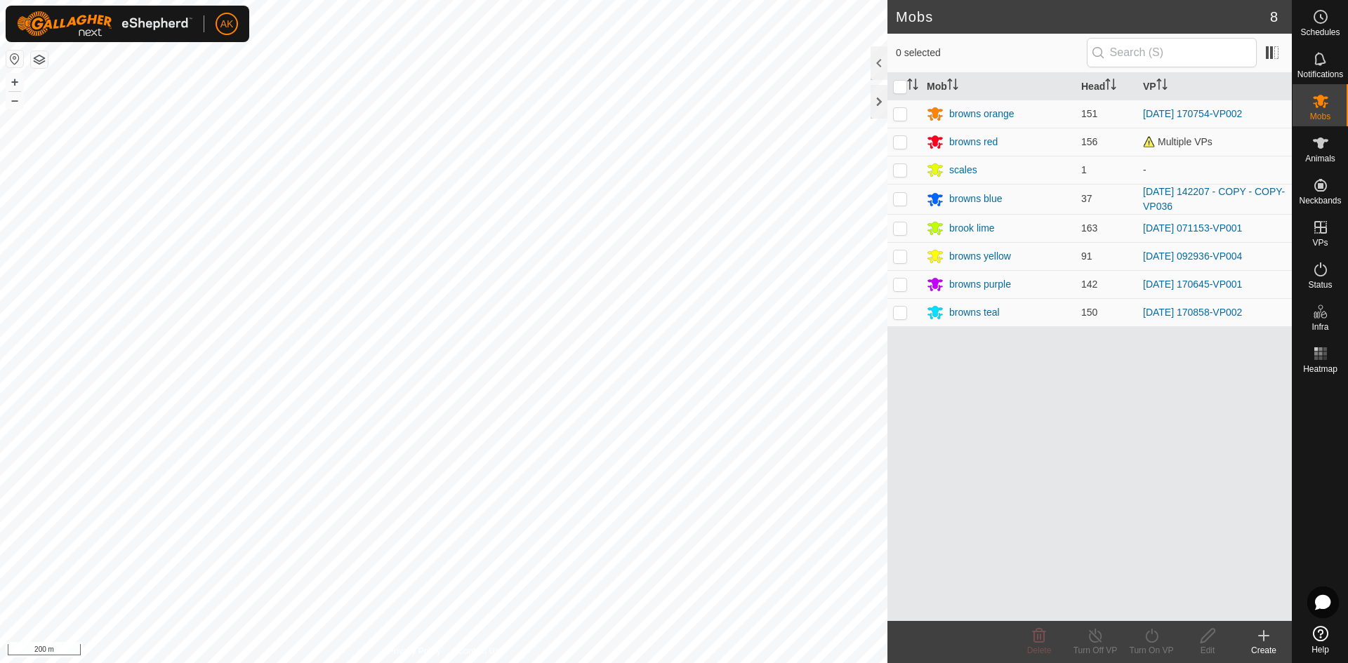
click at [895, 201] on p-checkbox at bounding box center [900, 198] width 14 height 11
checkbox input "true"
click at [1152, 642] on icon at bounding box center [1152, 636] width 18 height 17
click at [1134, 604] on link "Now" at bounding box center [1193, 605] width 139 height 28
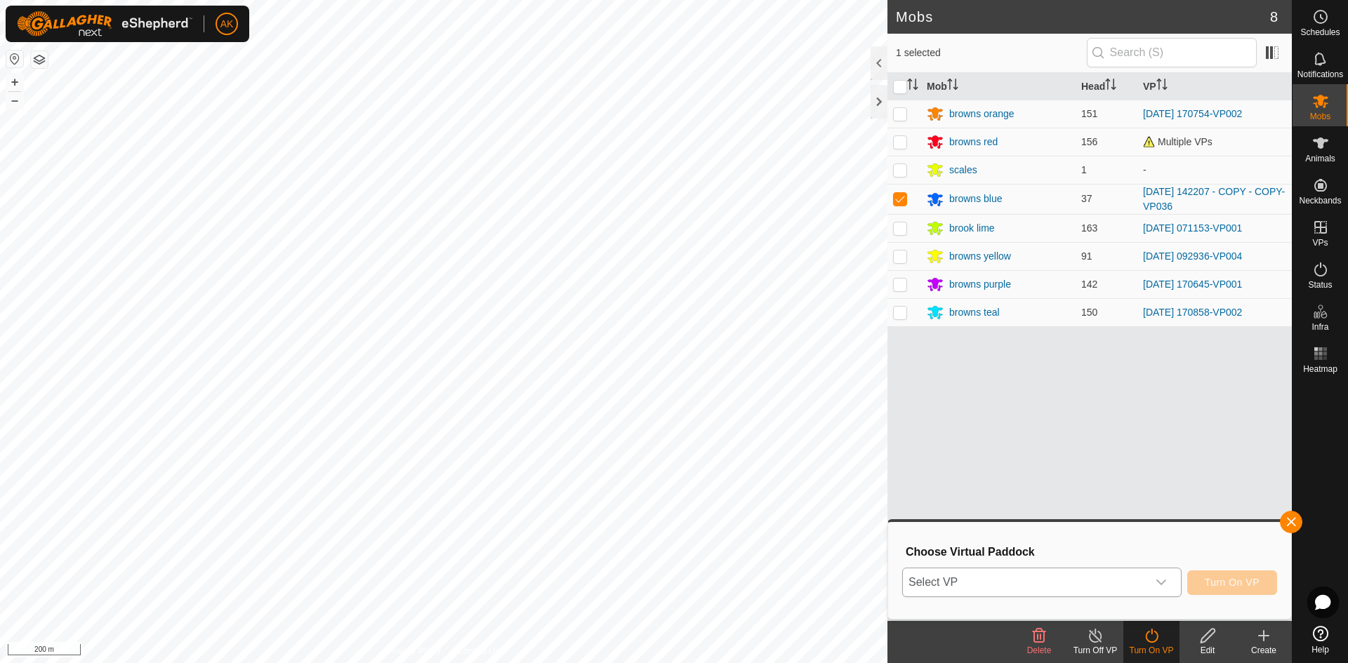
click at [1032, 575] on span "Select VP" at bounding box center [1025, 583] width 244 height 28
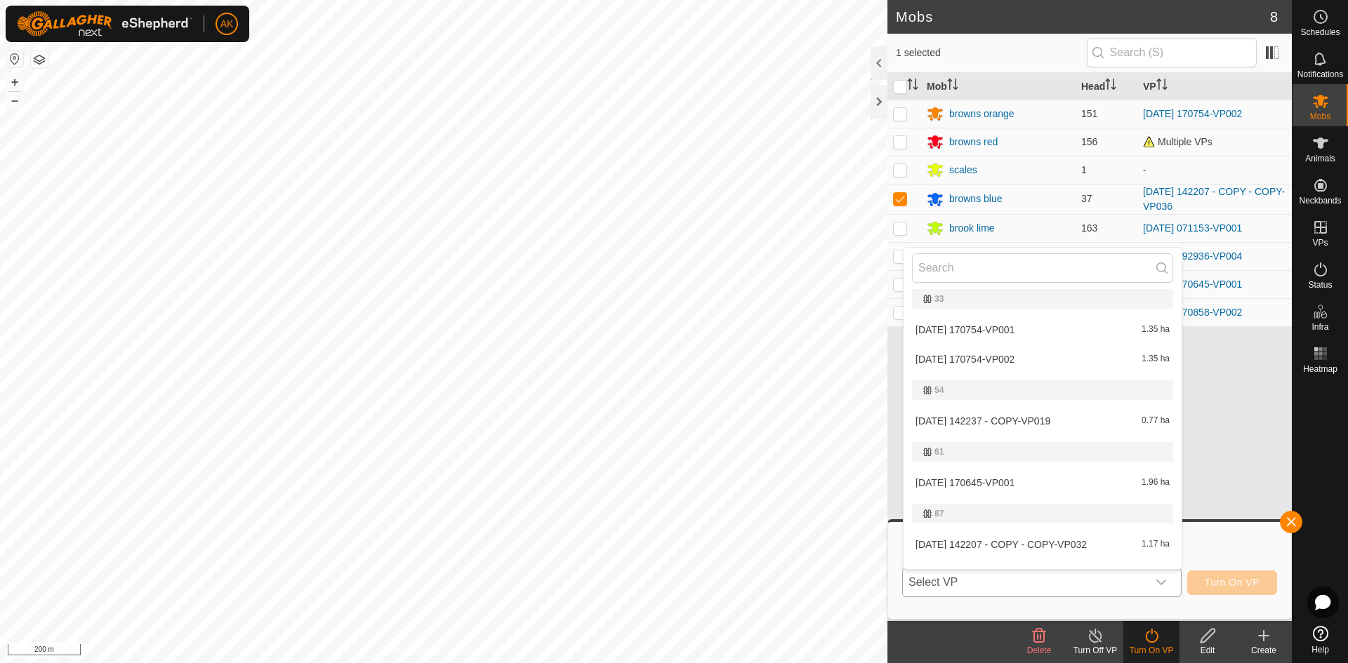
scroll to position [392, 0]
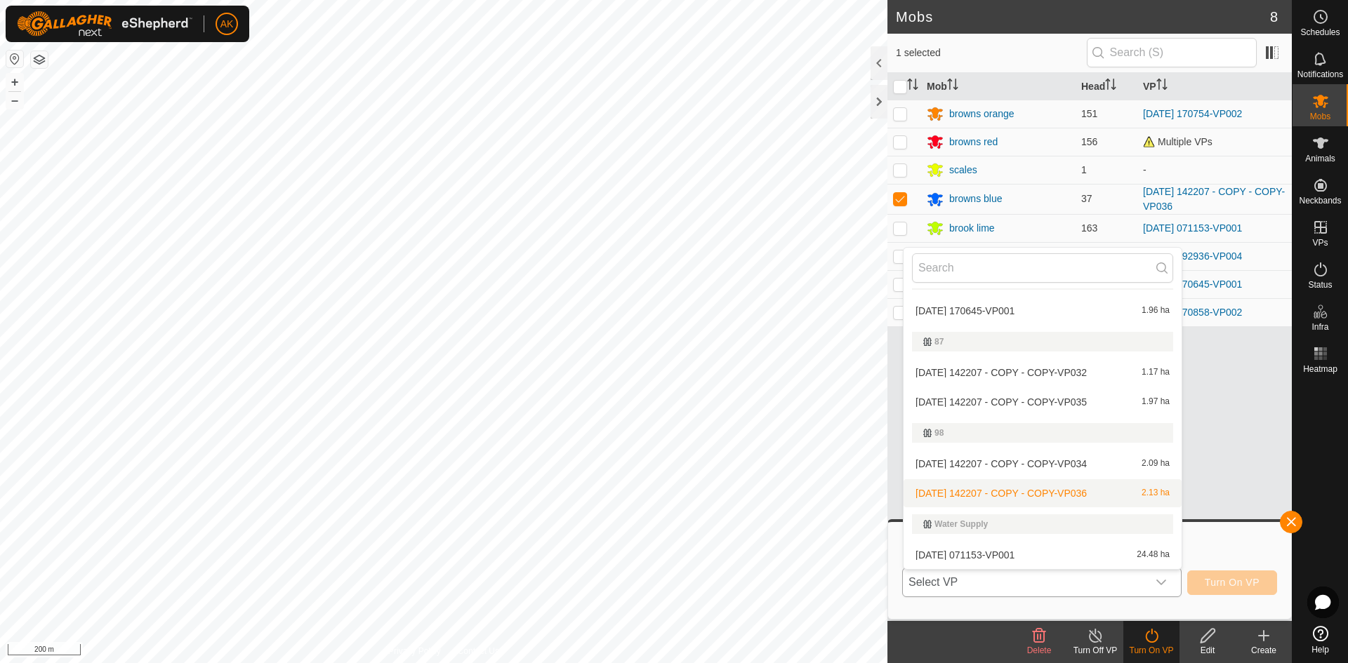
click at [982, 491] on li "[DATE] 142207 - COPY - COPY-VP036 2.13 ha" at bounding box center [1042, 493] width 278 height 28
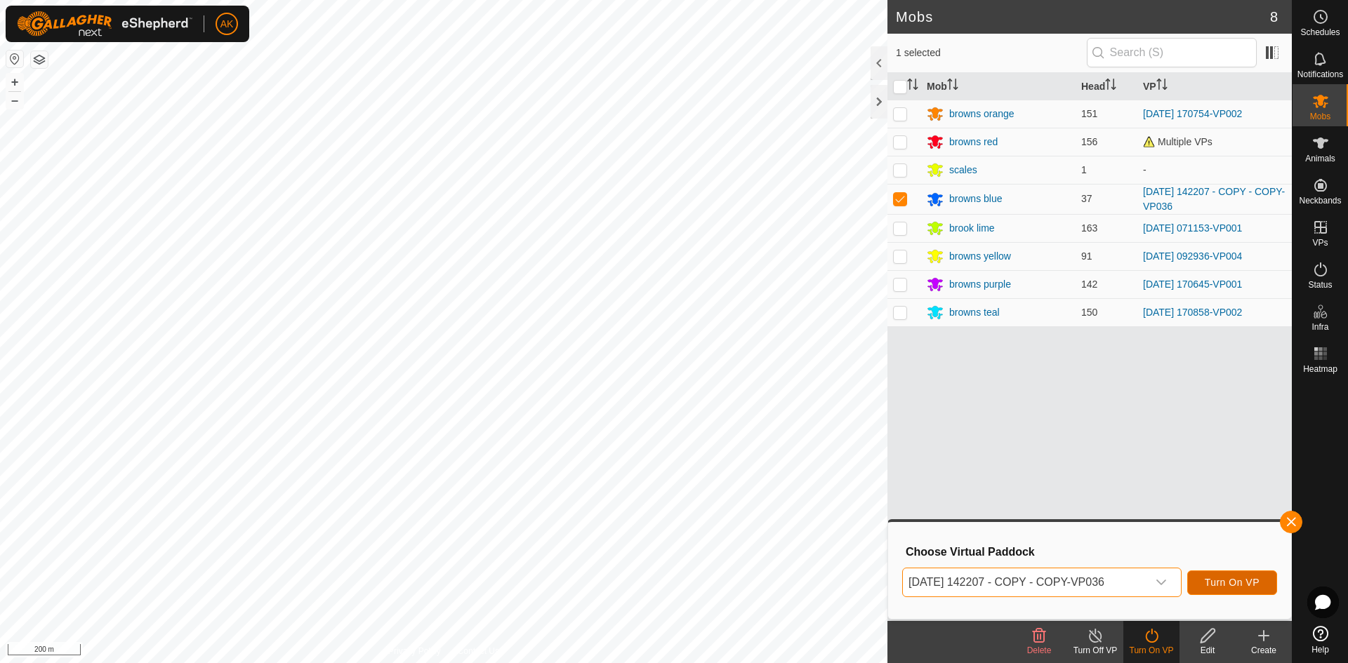
click at [1242, 585] on span "Turn On VP" at bounding box center [1232, 582] width 55 height 11
